Goal: Information Seeking & Learning: Learn about a topic

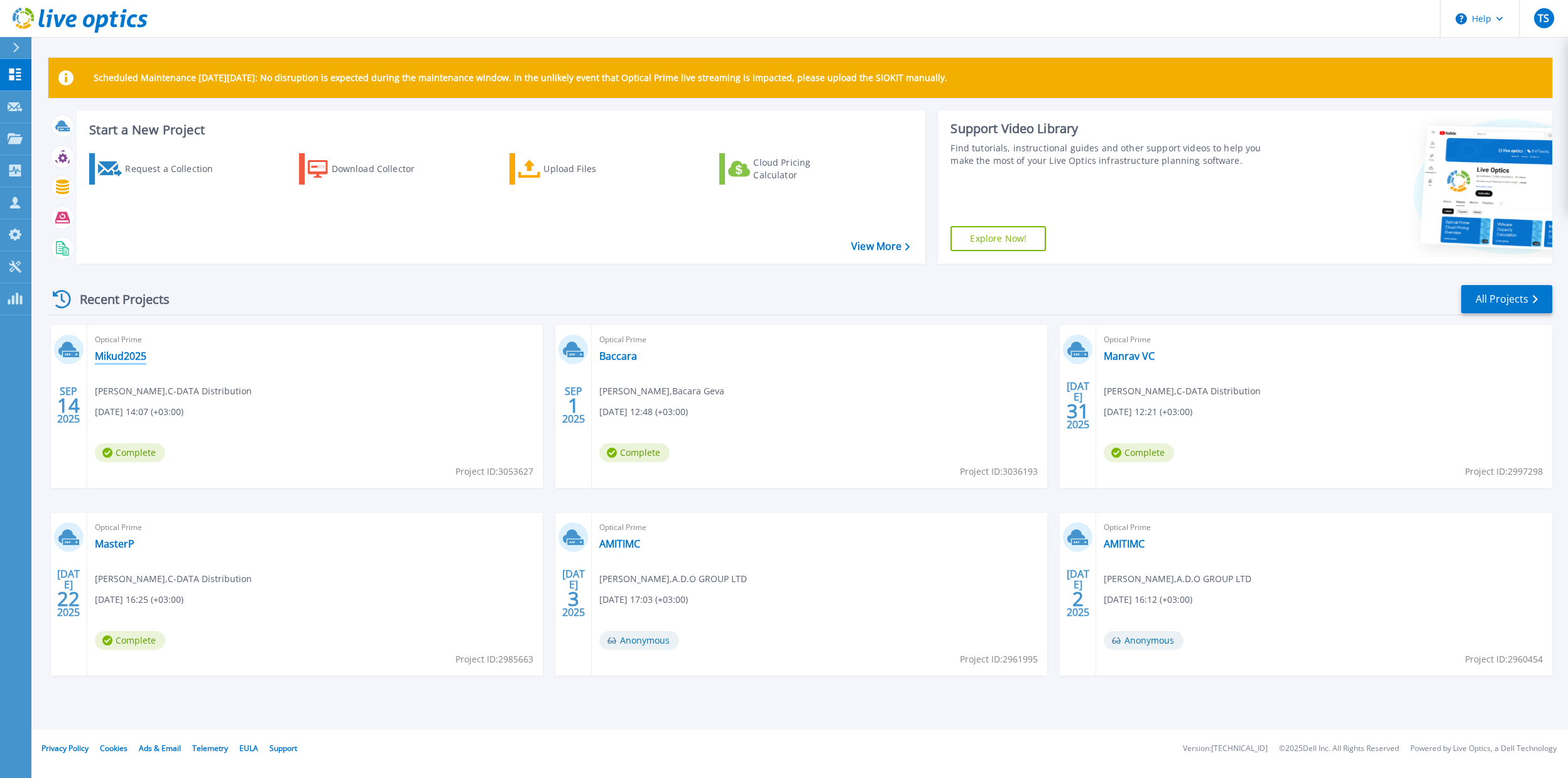
click at [120, 358] on link "Mikud2025" at bounding box center [120, 355] width 51 height 13
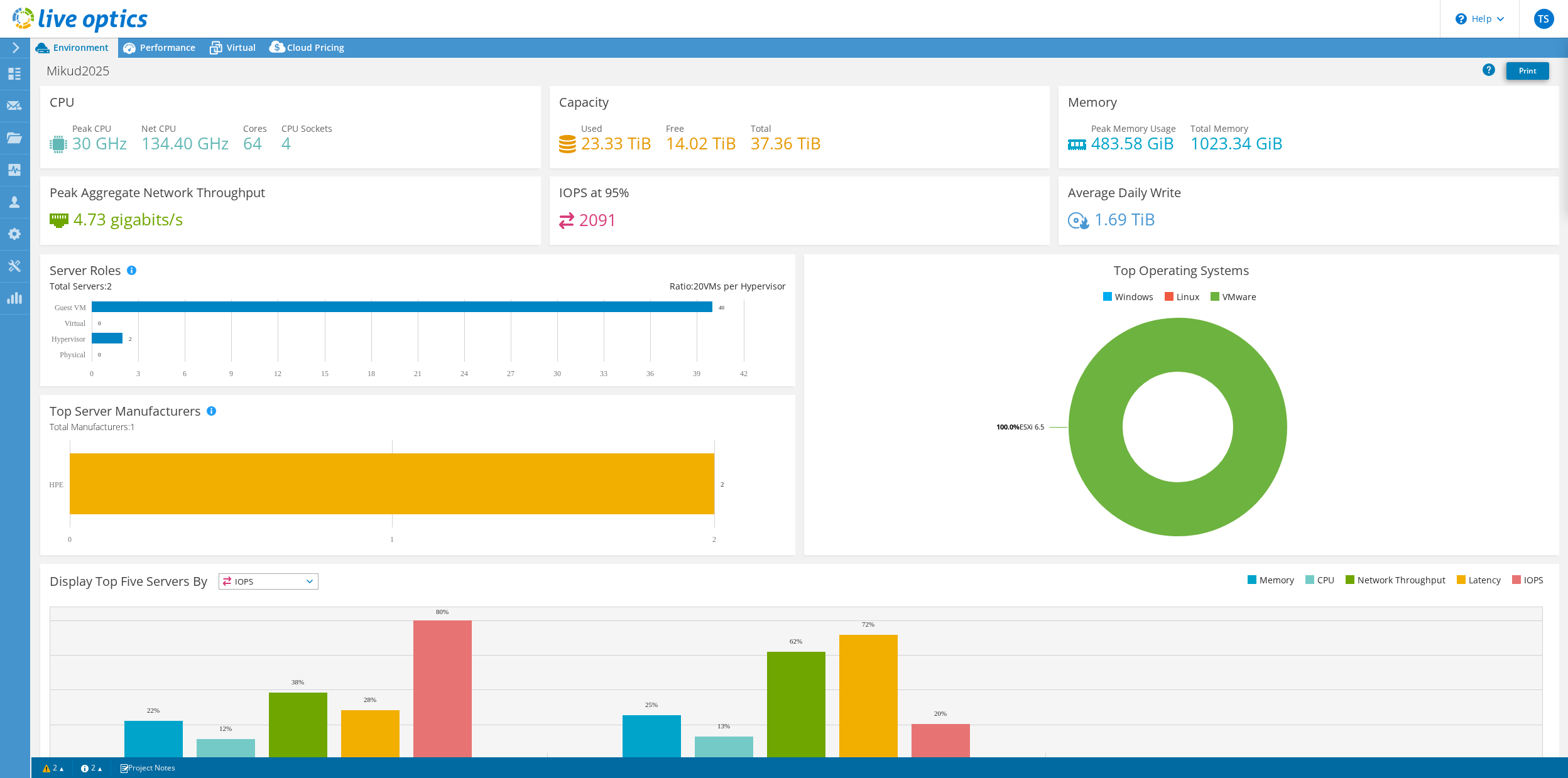
select select "USD"
click at [155, 49] on span "Performance" at bounding box center [167, 48] width 55 height 12
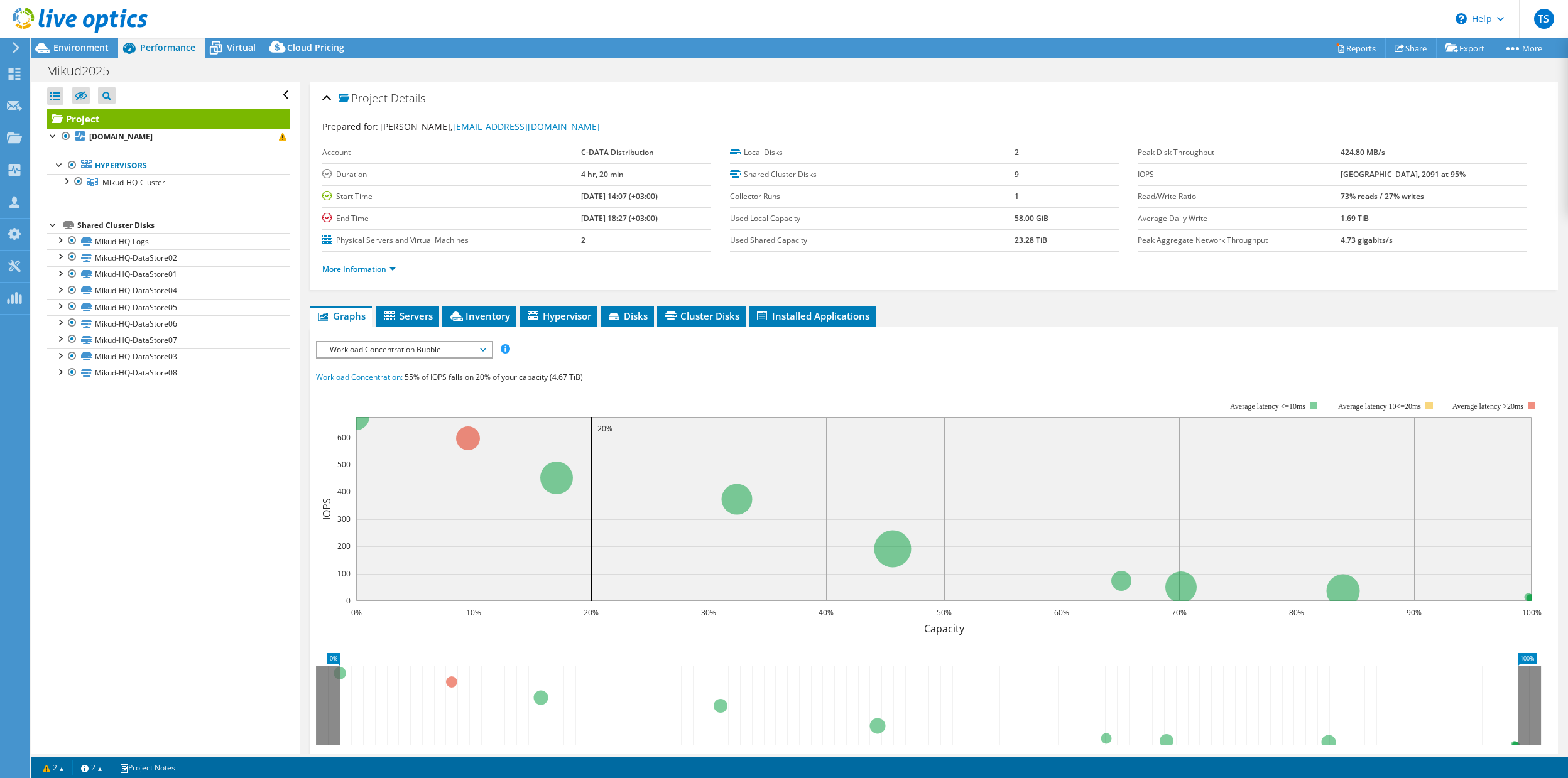
drag, startPoint x: 1442, startPoint y: 175, endPoint x: 1367, endPoint y: 176, distance: 75.0
click at [1367, 176] on tr "IOPS 6011 at [GEOGRAPHIC_DATA], 2091 at 95%" at bounding box center [1332, 175] width 389 height 22
click at [782, 91] on div "Project Details" at bounding box center [934, 99] width 1223 height 27
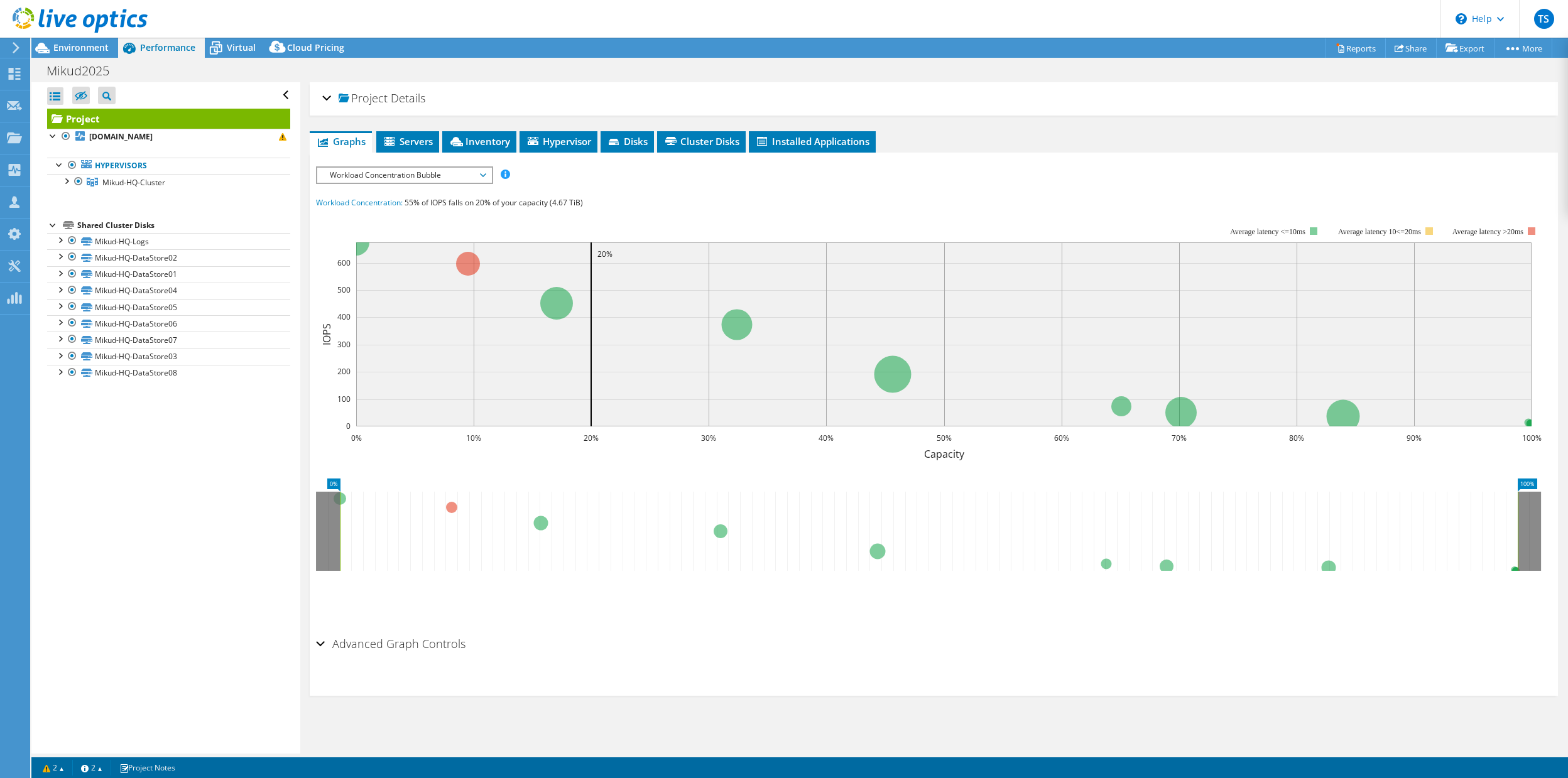
click at [325, 100] on div "Project Details" at bounding box center [934, 99] width 1223 height 27
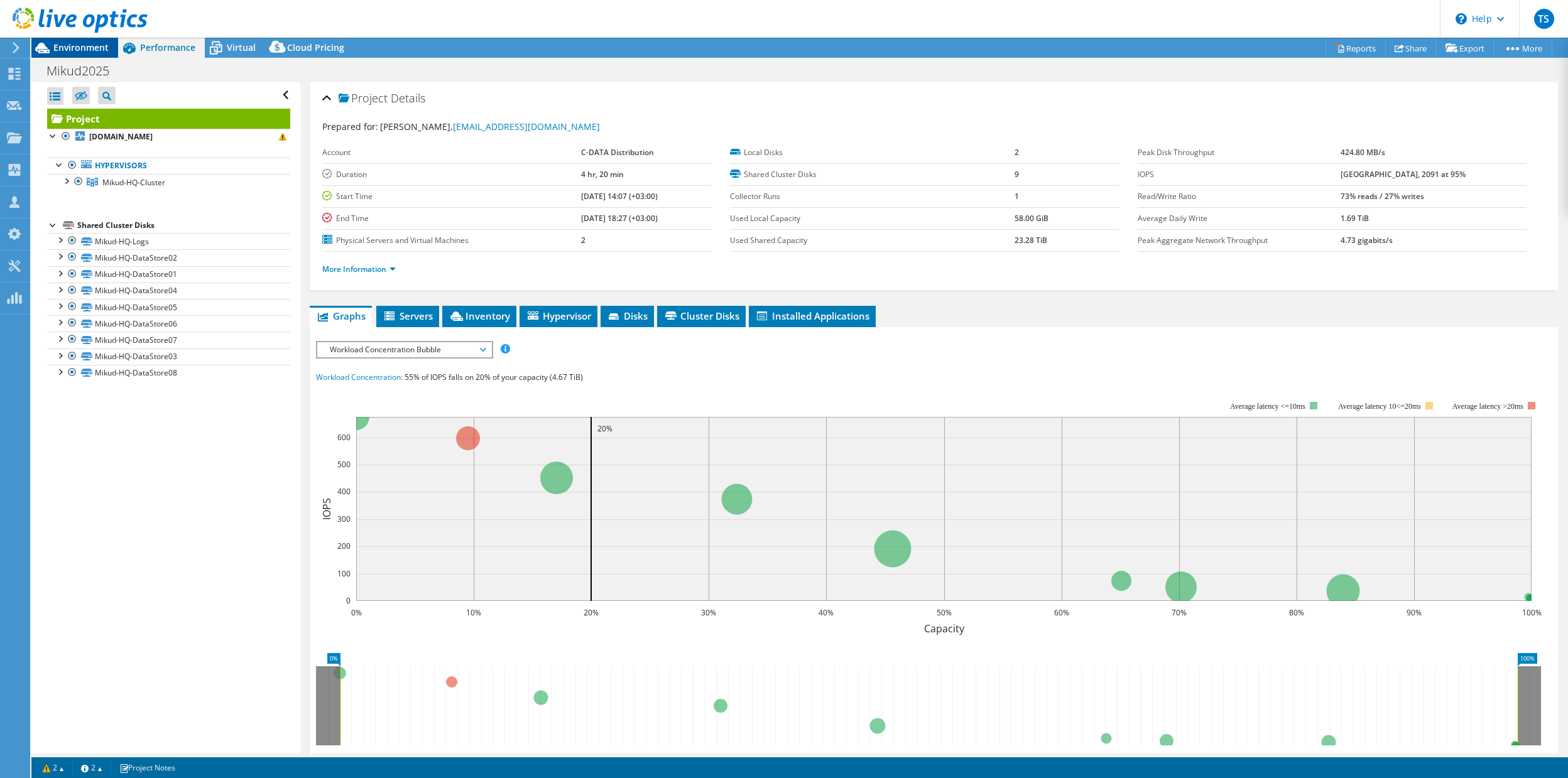
click at [72, 48] on span "Environment" at bounding box center [81, 48] width 55 height 12
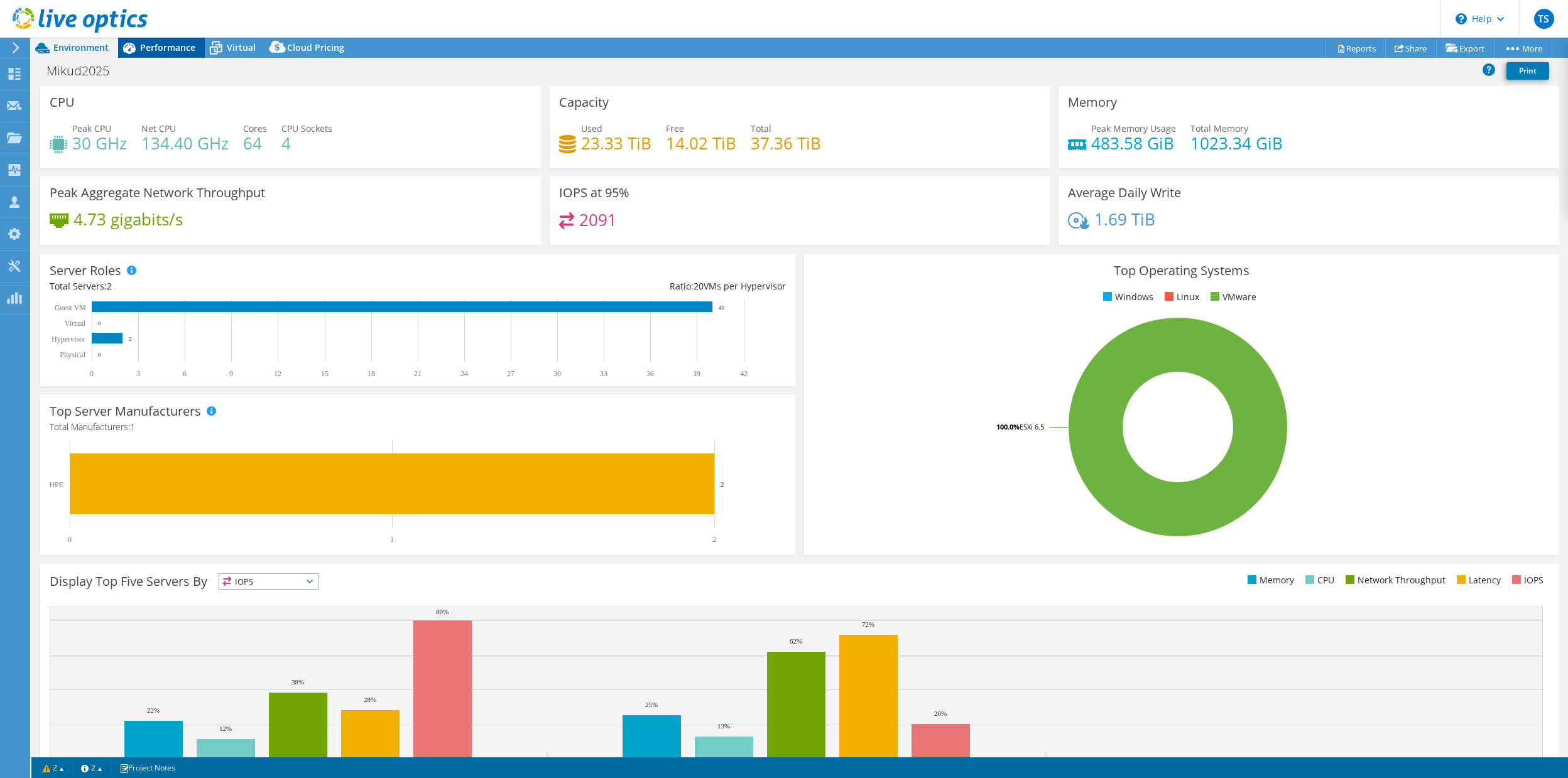
click at [167, 43] on span "Performance" at bounding box center [167, 48] width 55 height 12
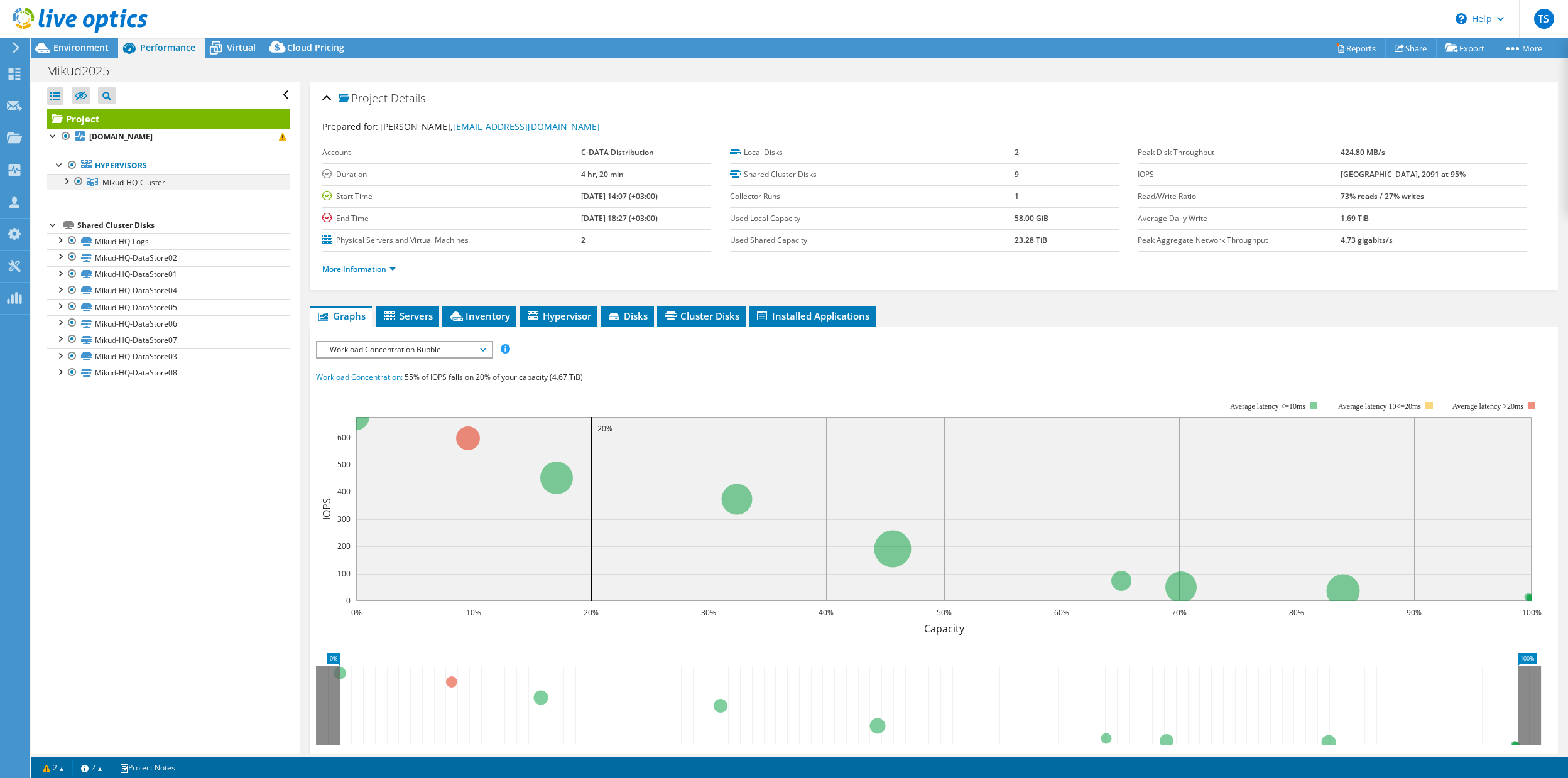
click at [69, 179] on div at bounding box center [66, 180] width 13 height 13
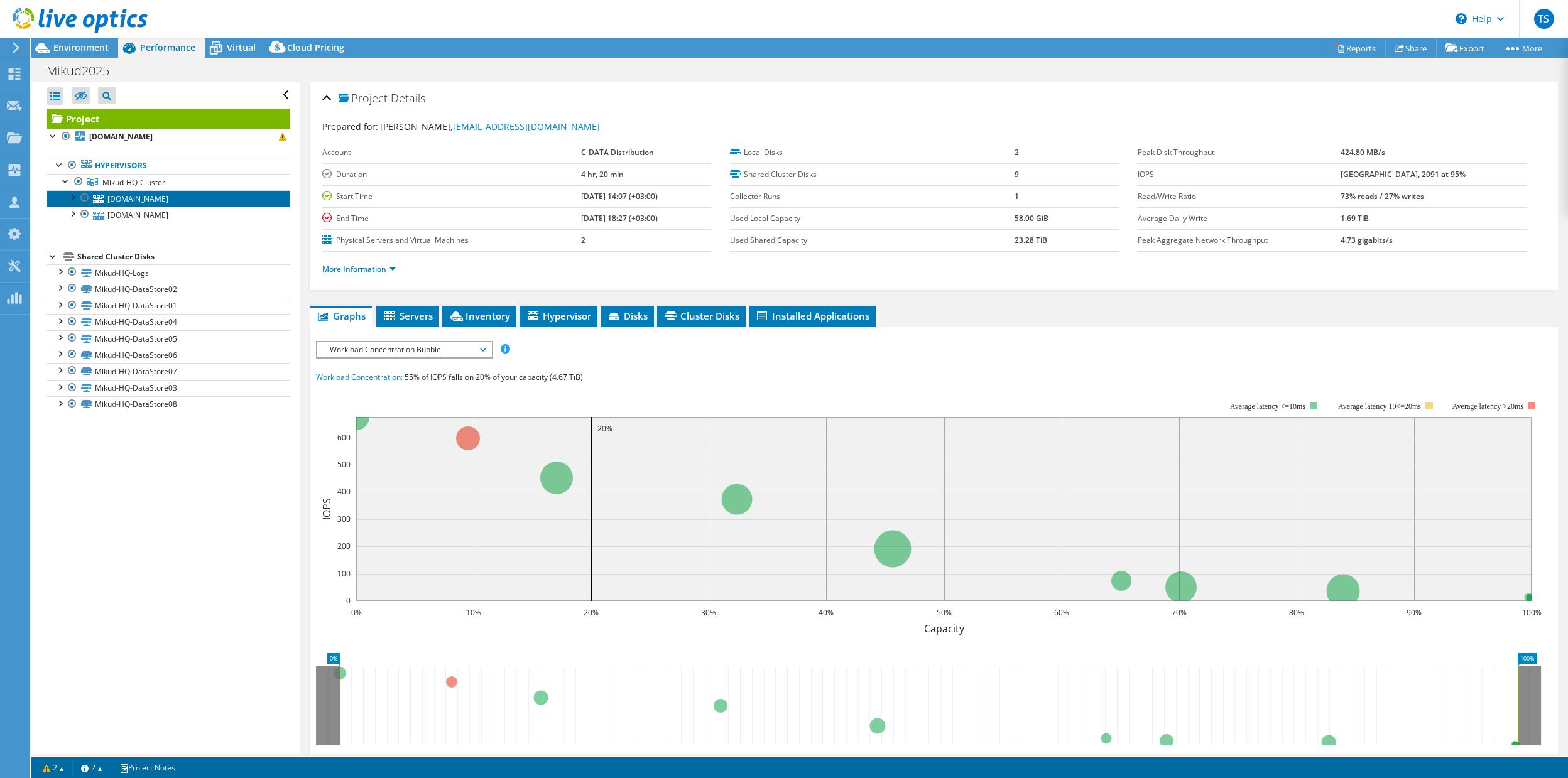
click at [156, 197] on link "[DOMAIN_NAME]" at bounding box center [168, 198] width 243 height 16
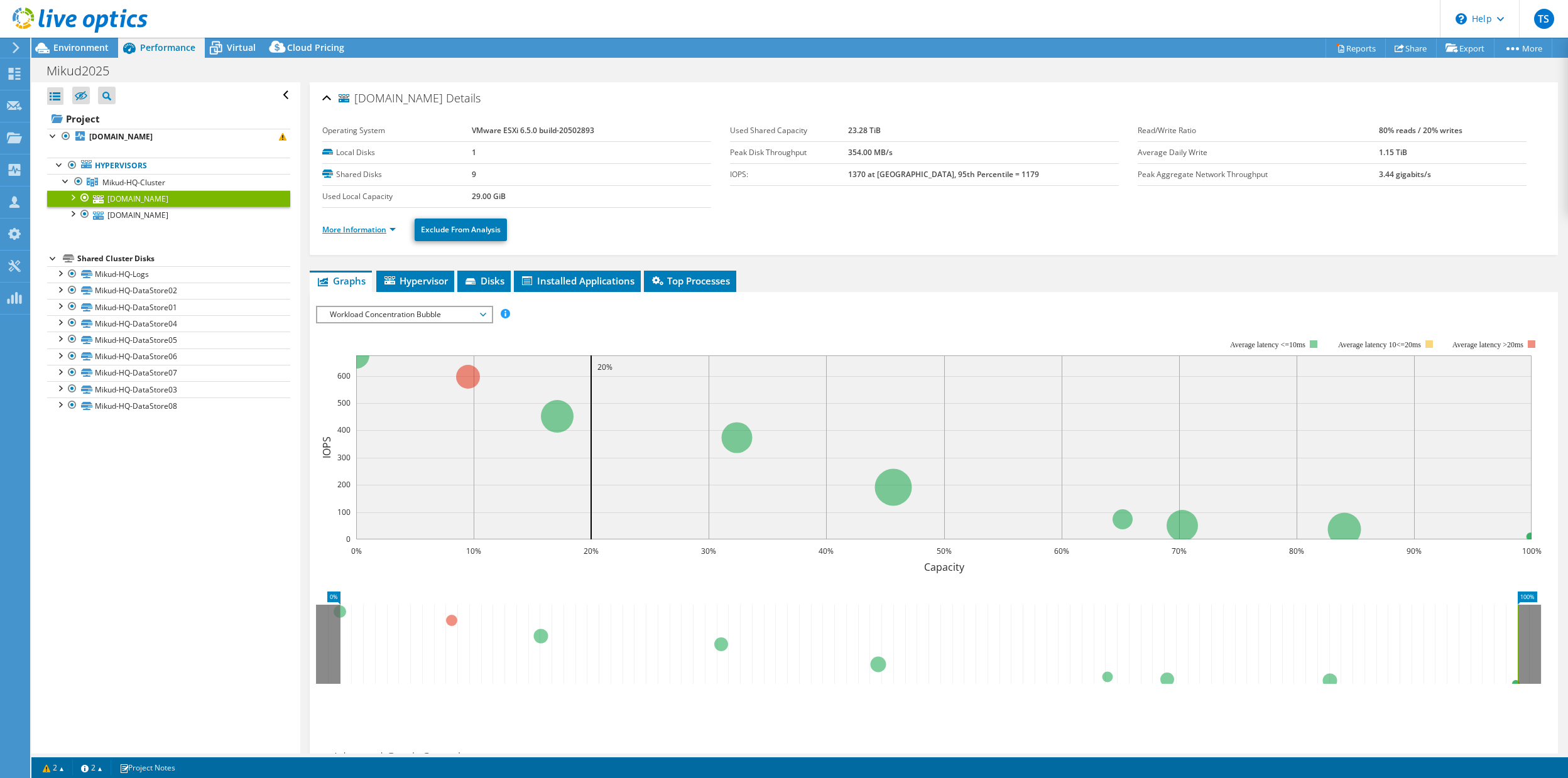
click at [392, 226] on link "More Information" at bounding box center [359, 229] width 73 height 11
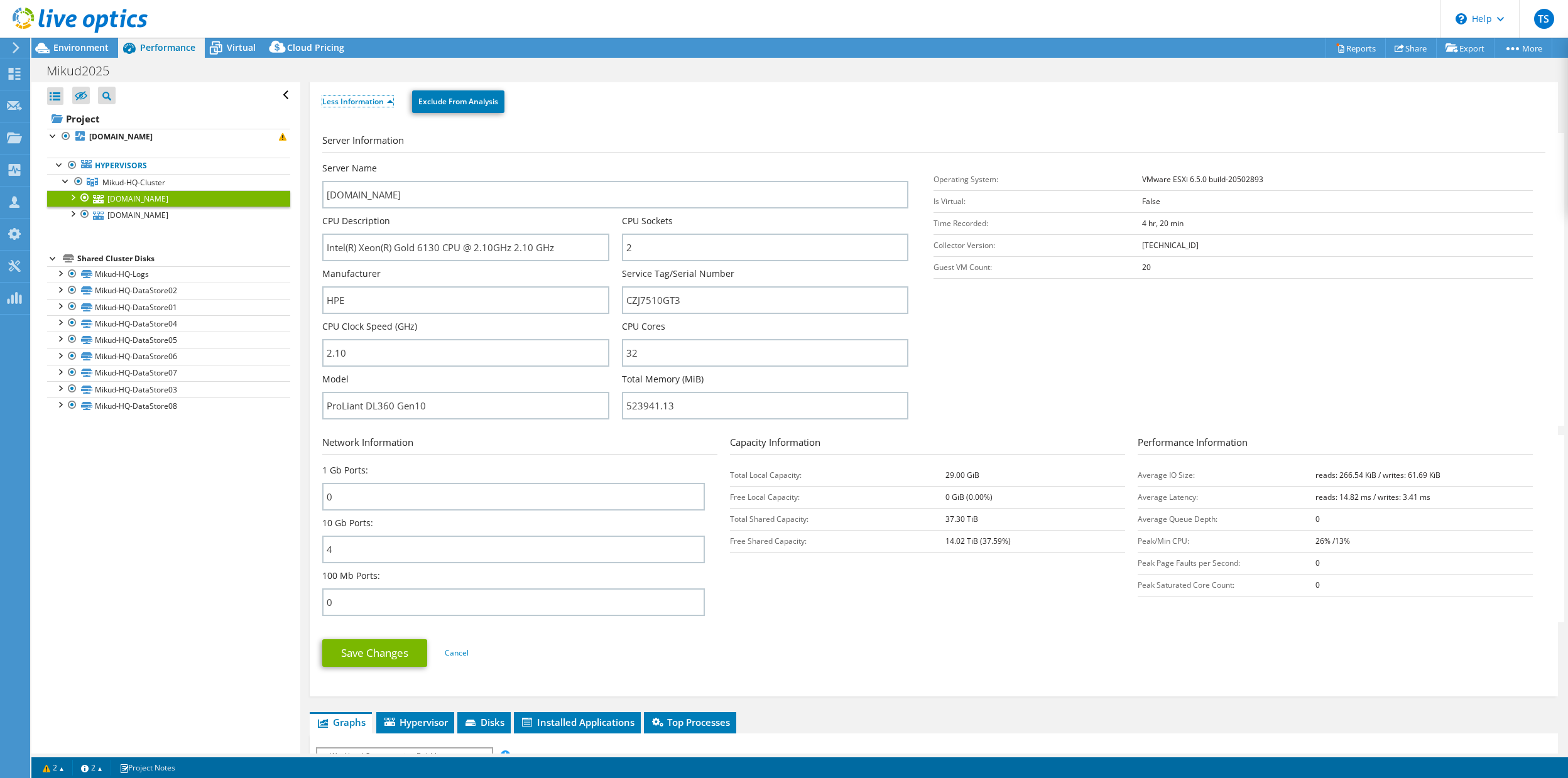
scroll to position [64, 0]
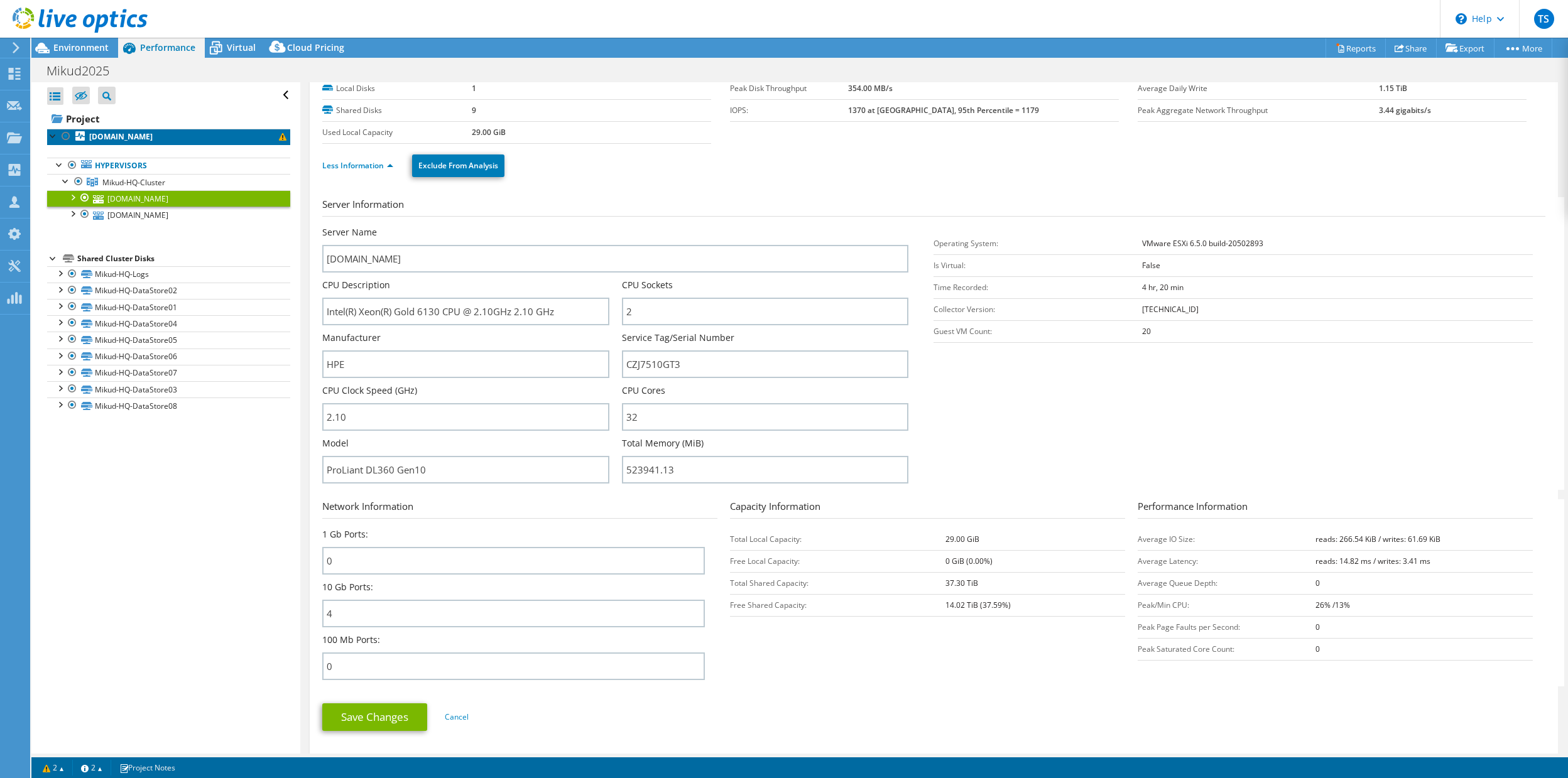
click at [125, 140] on b "[DOMAIN_NAME]" at bounding box center [121, 136] width 63 height 11
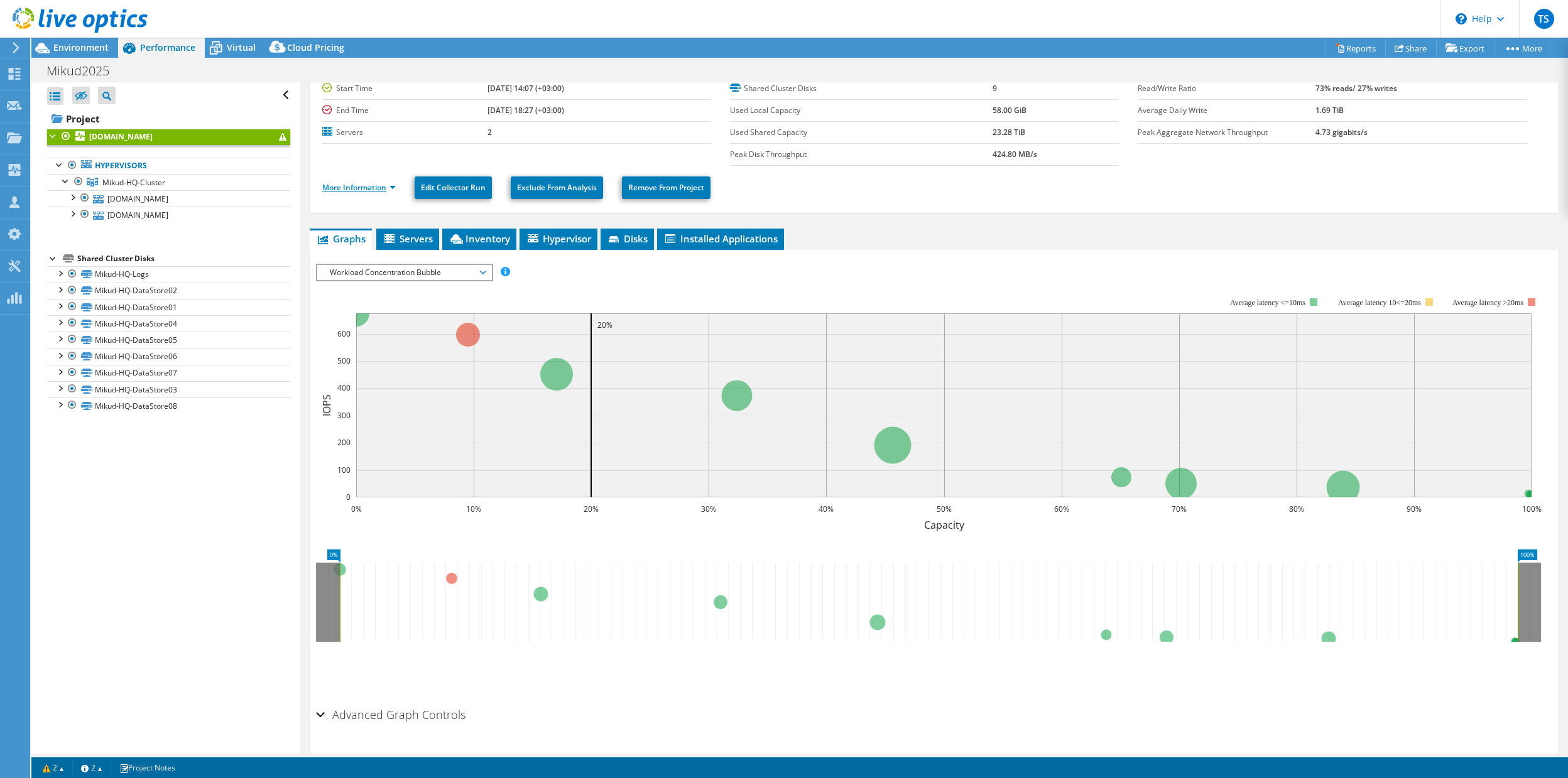
click at [392, 186] on link "More Information" at bounding box center [359, 187] width 73 height 11
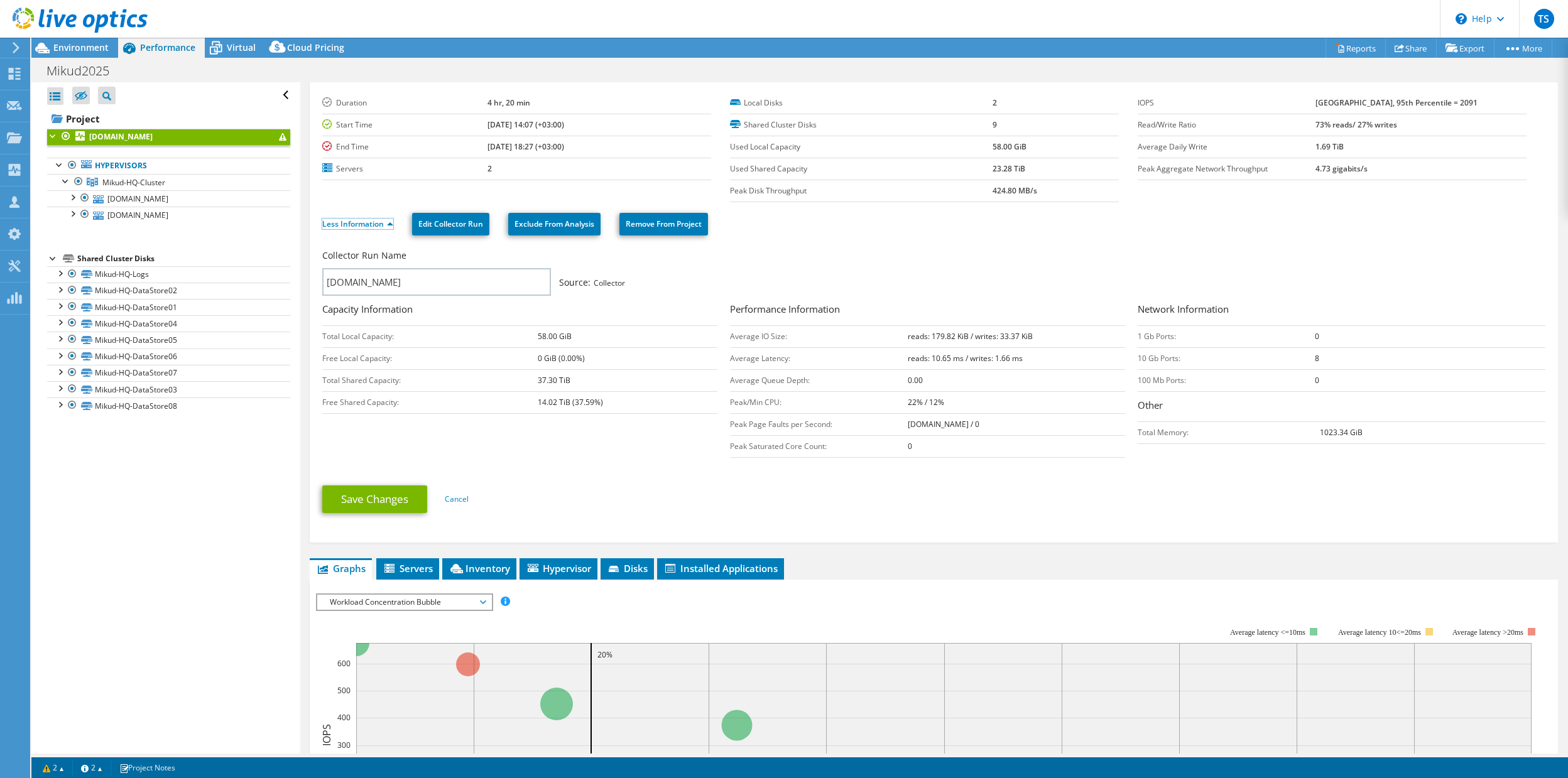
scroll to position [0, 0]
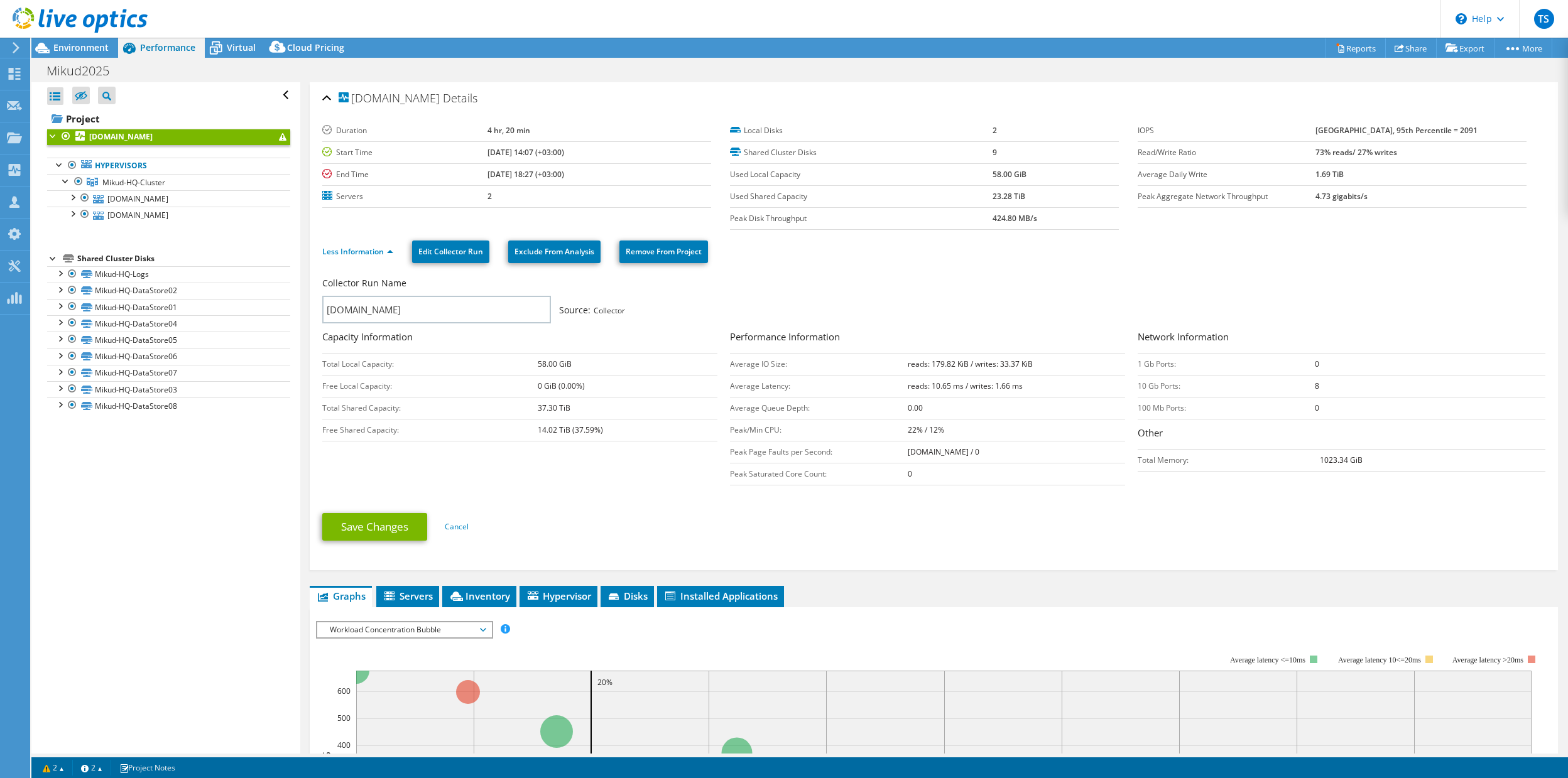
drag, startPoint x: 1463, startPoint y: 130, endPoint x: 1315, endPoint y: 131, distance: 148.0
click at [1315, 131] on tr "IOPS 6011 at Peak, 95th Percentile = 2091" at bounding box center [1332, 131] width 389 height 22
drag, startPoint x: 1408, startPoint y: 152, endPoint x: 1359, endPoint y: 199, distance: 67.9
click at [1359, 199] on tbody "IOPS 6011 at Peak, 95th Percentile = 2091 Read/Write Ratio 73% reads/ 27% write…" at bounding box center [1332, 164] width 389 height 88
click at [1368, 199] on b "4.73 gigabits/s" at bounding box center [1341, 196] width 52 height 11
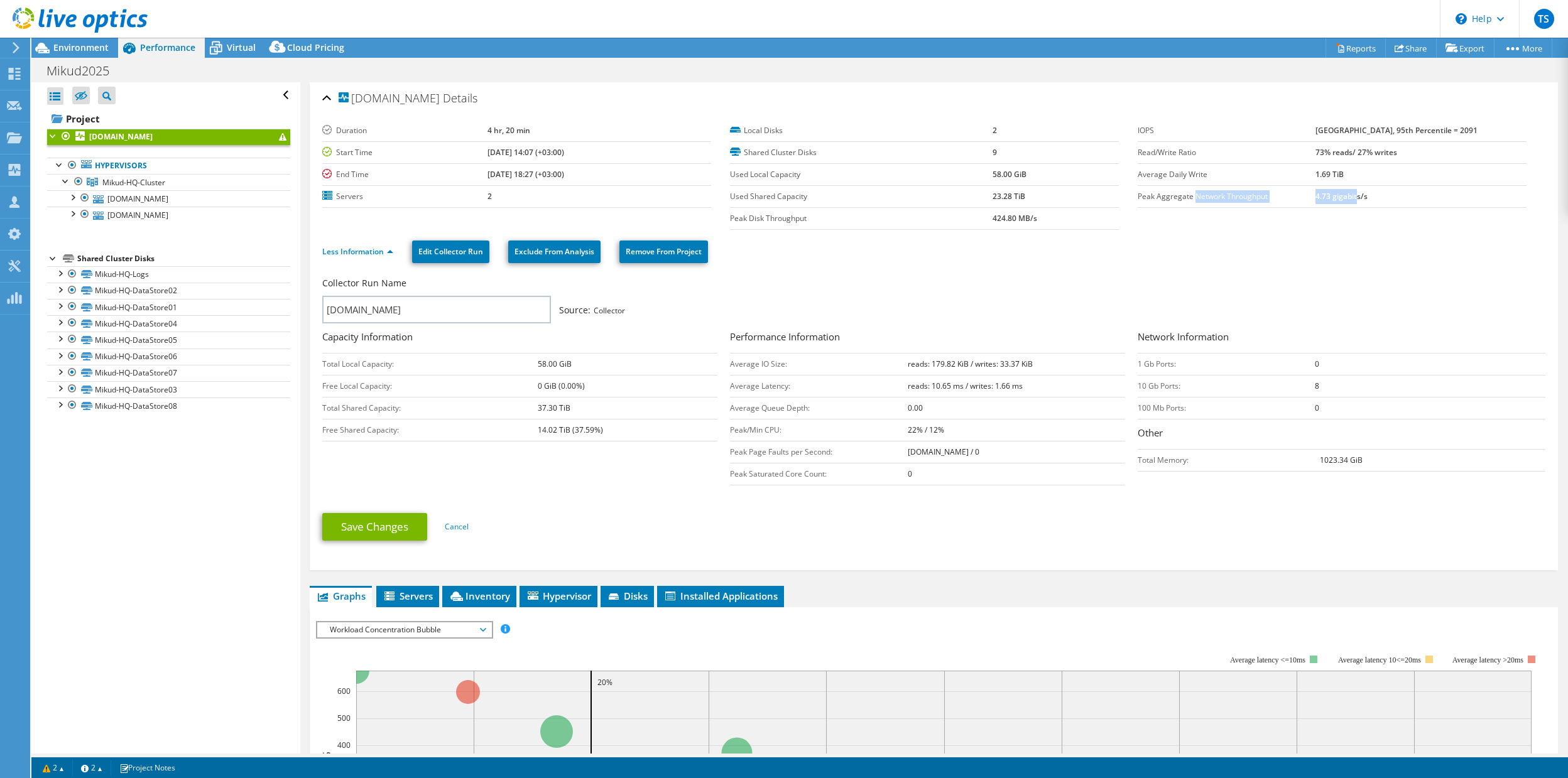
drag, startPoint x: 1378, startPoint y: 195, endPoint x: 1194, endPoint y: 201, distance: 184.1
click at [1194, 201] on tr "Peak Aggregate Network Throughput 4.73 gigabits/s" at bounding box center [1332, 196] width 389 height 22
drag, startPoint x: 1456, startPoint y: 130, endPoint x: 1365, endPoint y: 131, distance: 91.0
click at [1365, 131] on b "[GEOGRAPHIC_DATA], 95th Percentile = 2091" at bounding box center [1397, 130] width 162 height 11
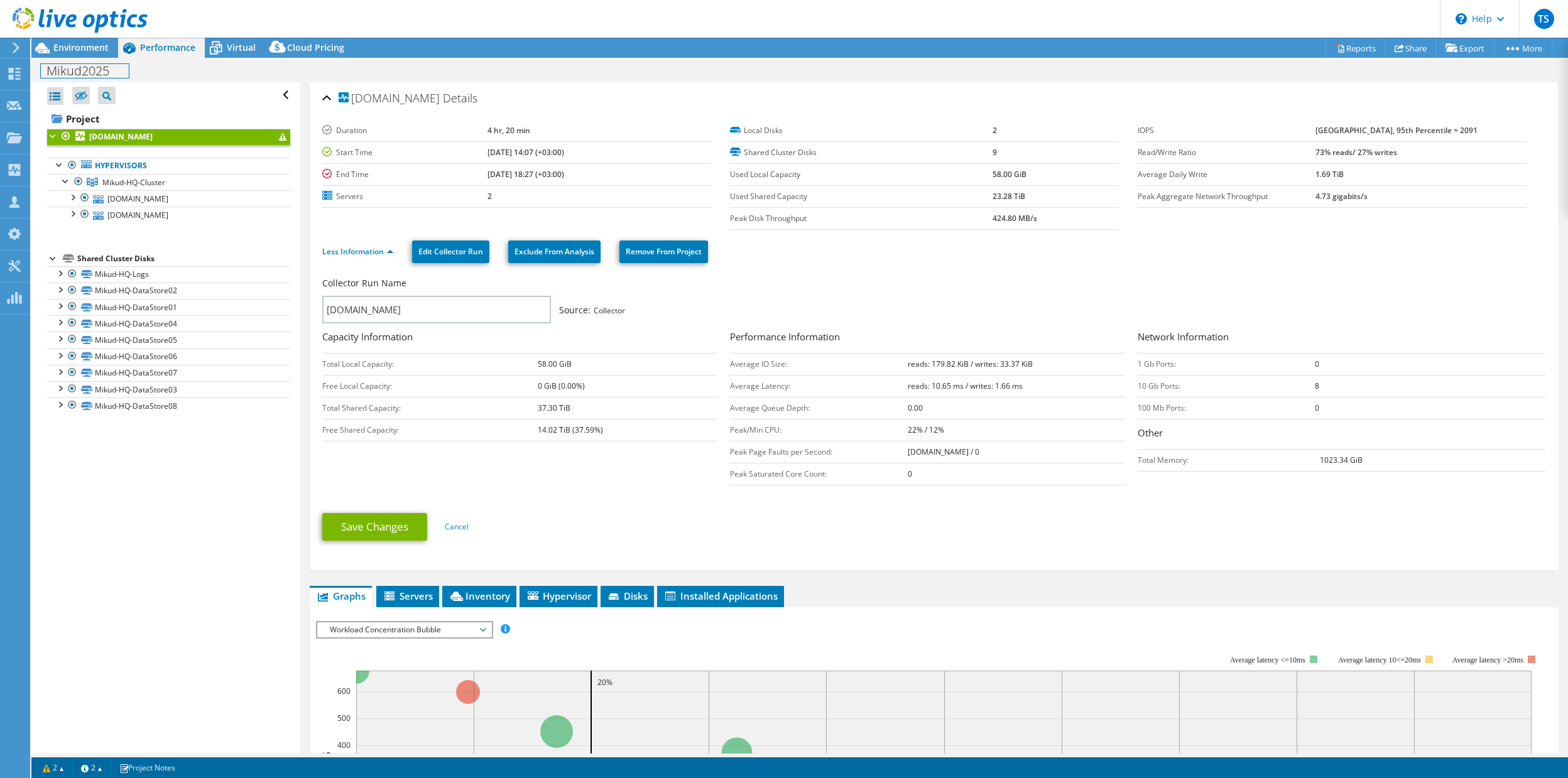
click at [89, 71] on h1 "Mikud2025" at bounding box center [84, 71] width 88 height 14
click at [75, 49] on span "Environment" at bounding box center [81, 48] width 55 height 12
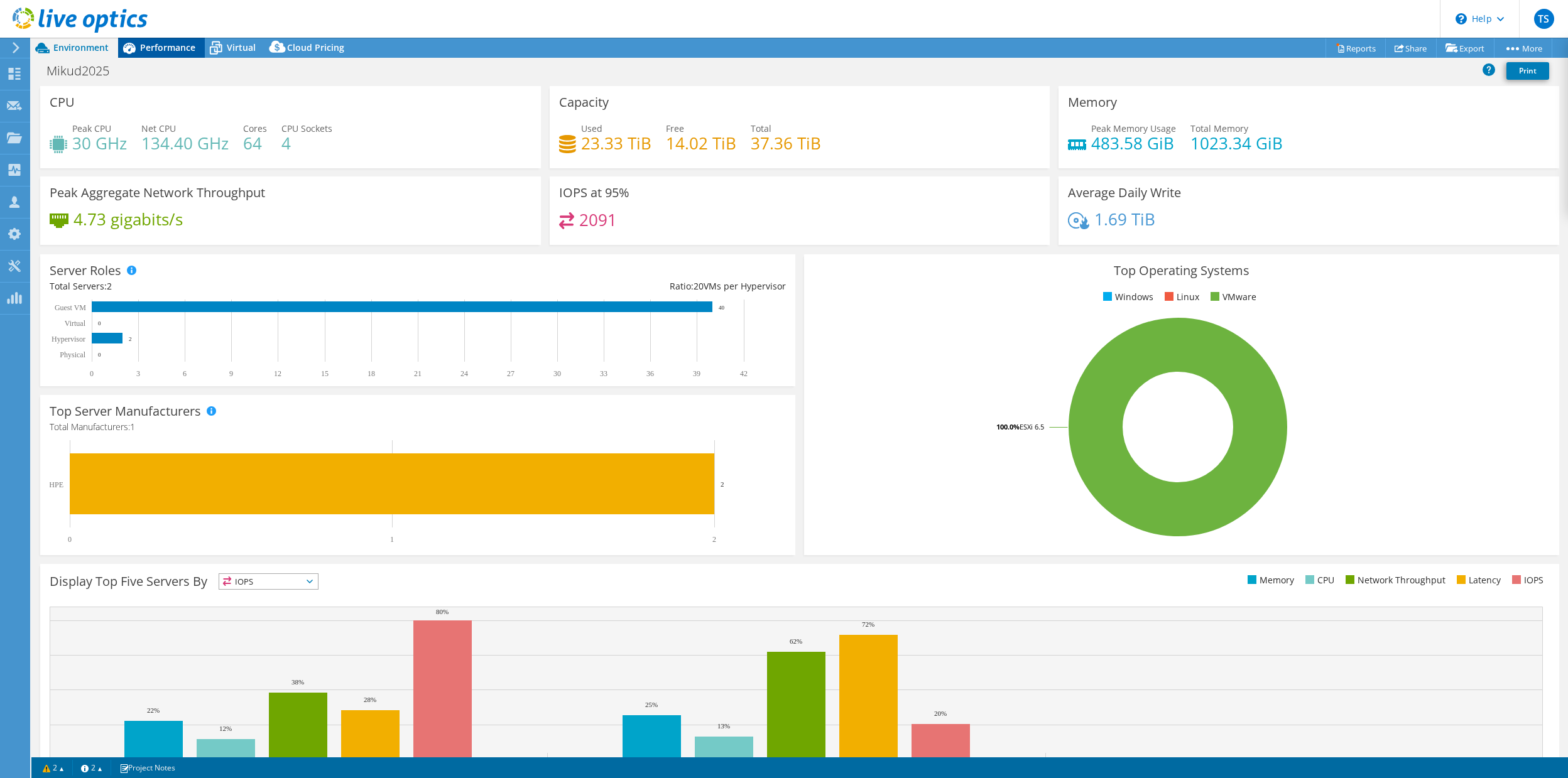
click at [171, 45] on span "Performance" at bounding box center [167, 48] width 55 height 12
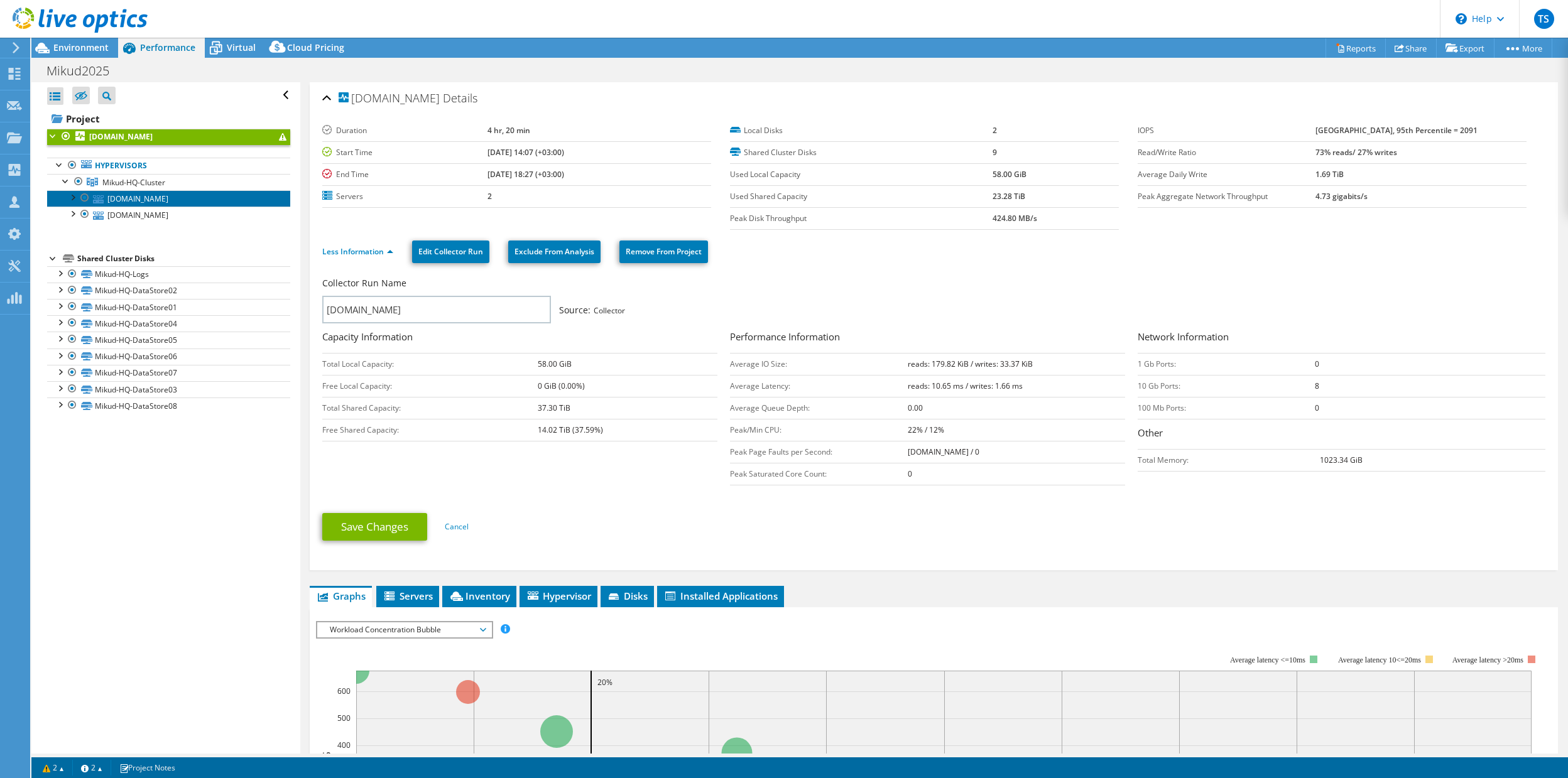
click at [140, 197] on link "[DOMAIN_NAME]" at bounding box center [168, 198] width 243 height 16
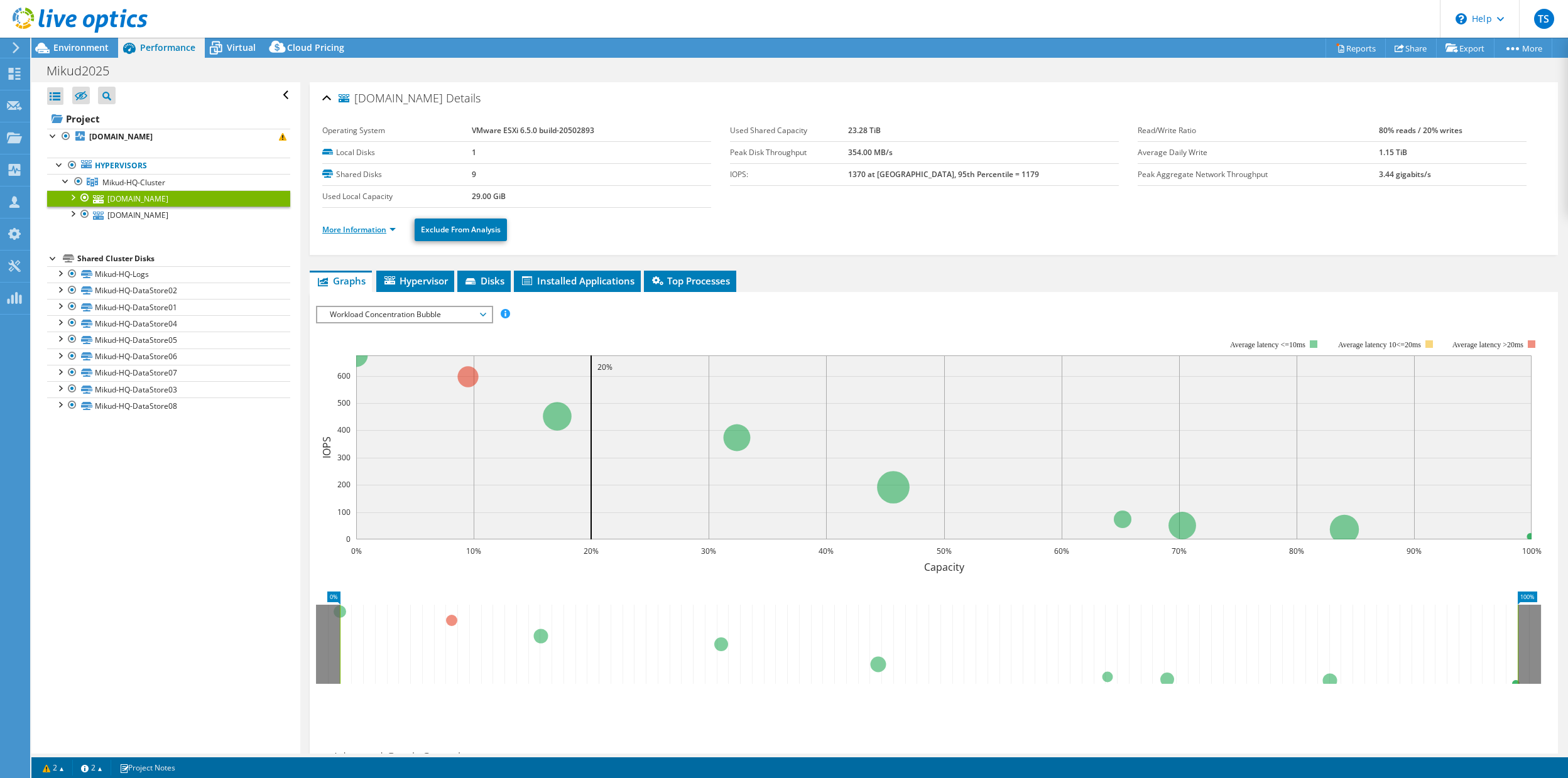
click at [392, 230] on link "More Information" at bounding box center [359, 229] width 73 height 11
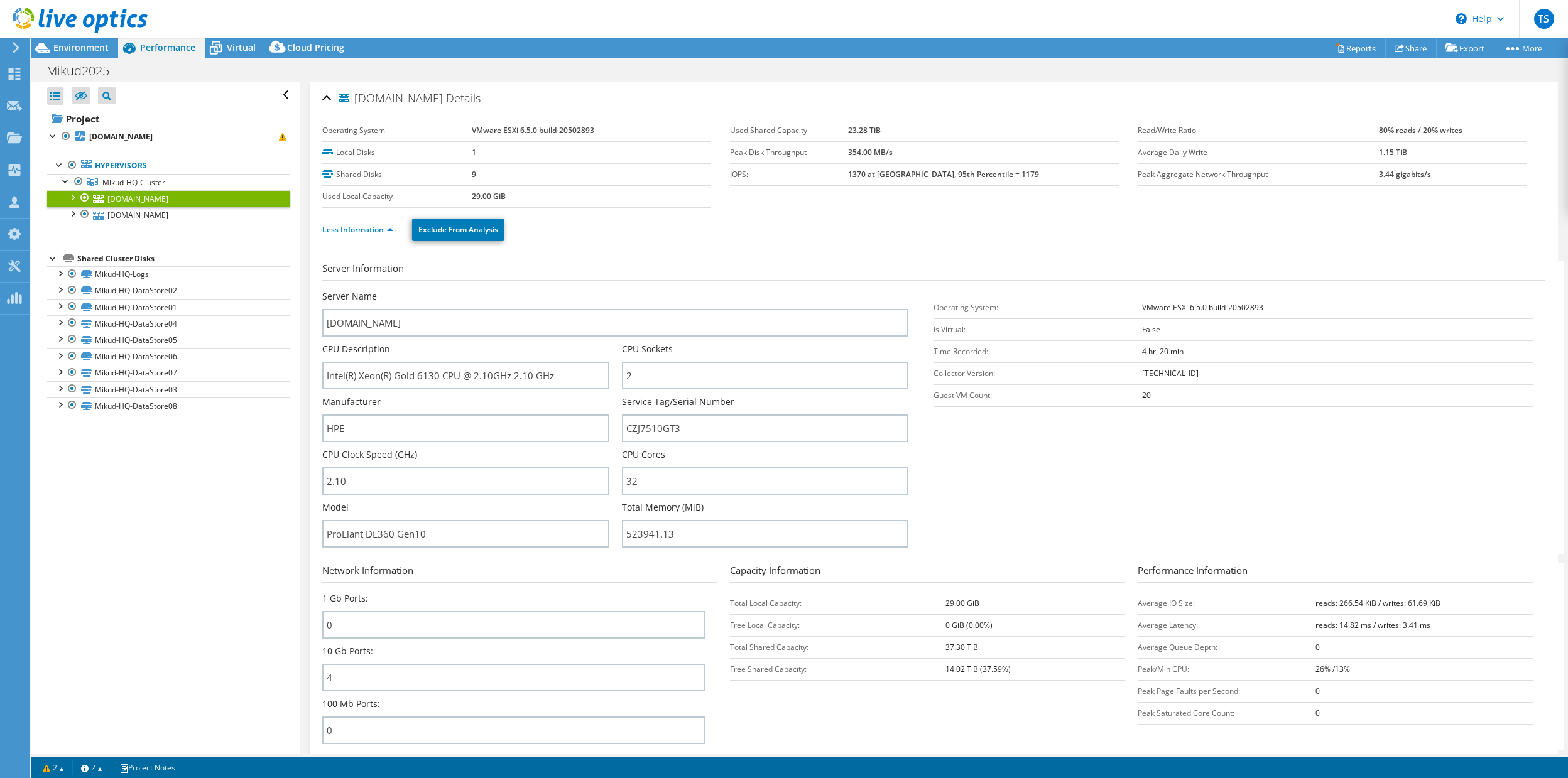
click at [90, 41] on div at bounding box center [73, 20] width 148 height 42
click at [90, 43] on span "Environment" at bounding box center [81, 48] width 55 height 12
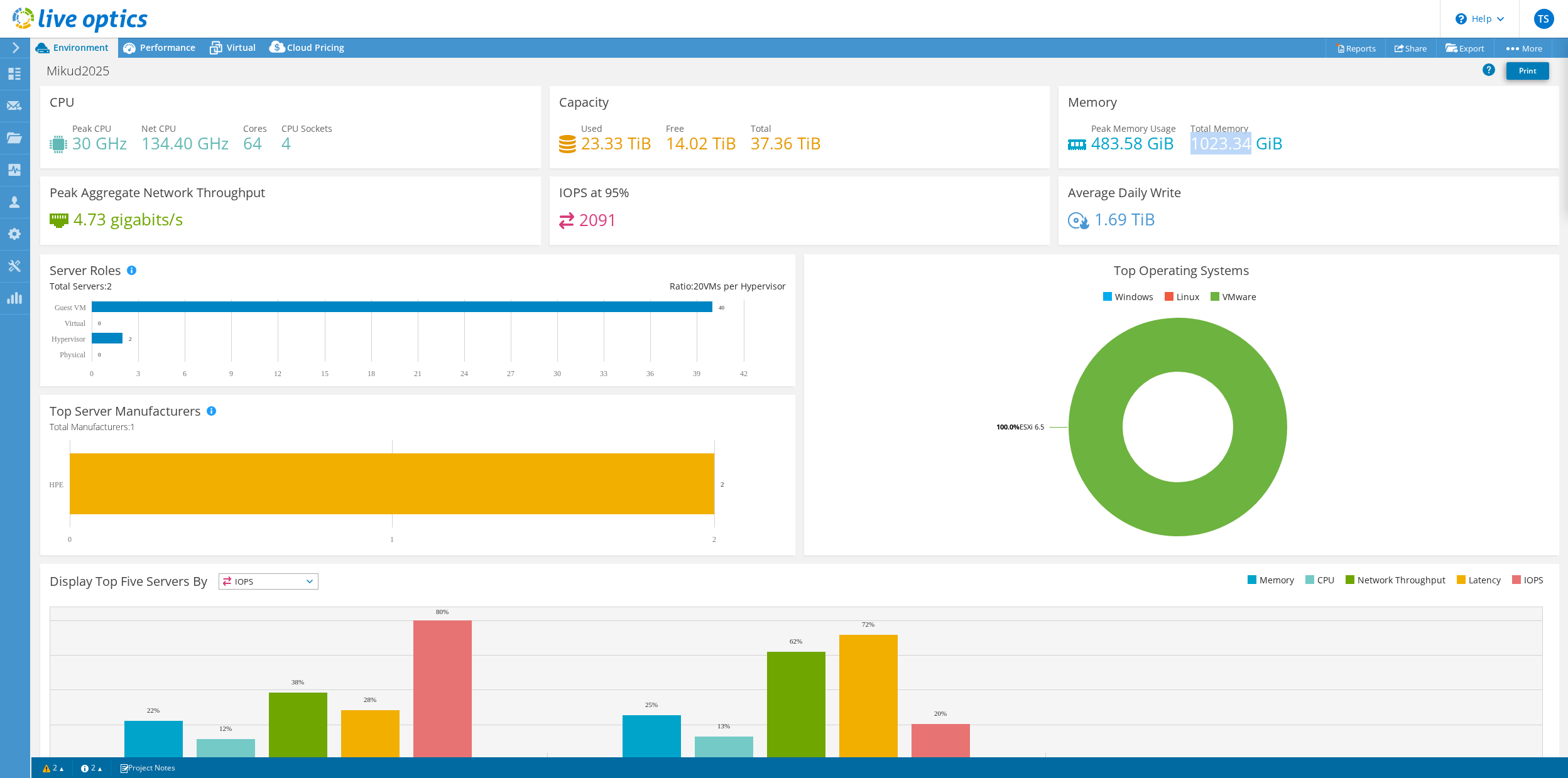
drag, startPoint x: 1248, startPoint y: 146, endPoint x: 1192, endPoint y: 142, distance: 56.1
click at [1192, 142] on h4 "1023.34 GiB" at bounding box center [1236, 143] width 92 height 14
